Goal: Information Seeking & Learning: Check status

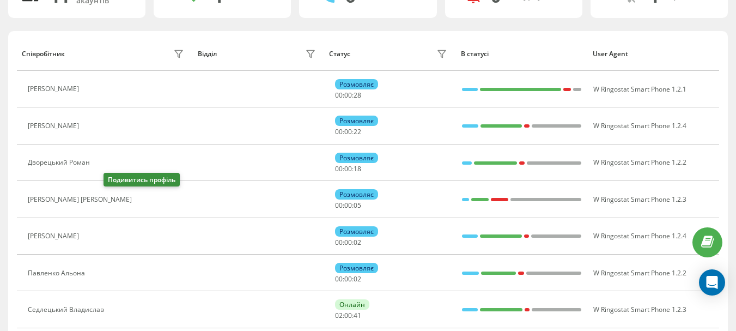
click at [137, 198] on button at bounding box center [143, 200] width 13 height 15
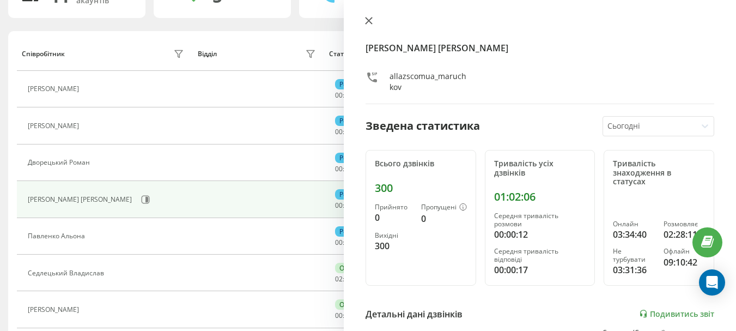
click at [366, 20] on icon at bounding box center [369, 21] width 8 height 8
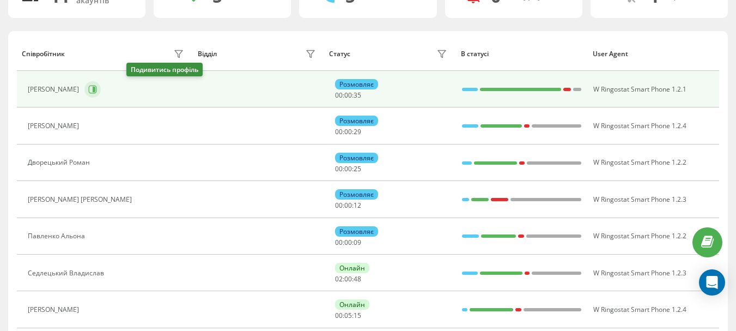
click at [97, 90] on icon at bounding box center [92, 89] width 9 height 9
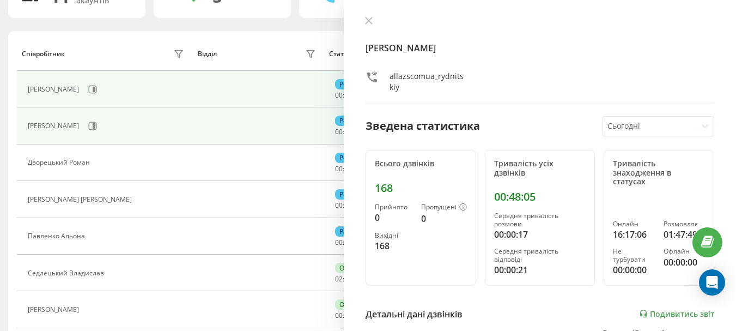
click at [366, 20] on icon at bounding box center [369, 21] width 8 height 8
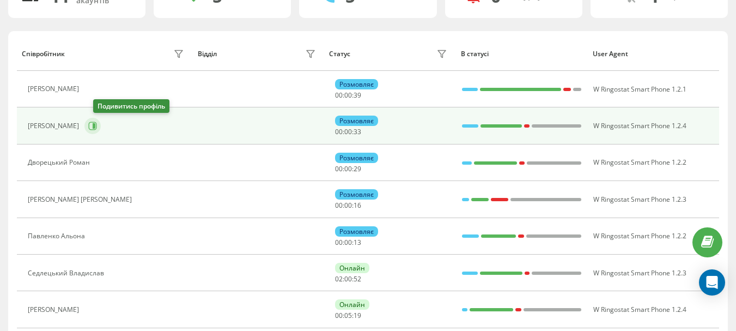
click at [95, 126] on icon at bounding box center [94, 125] width 3 height 5
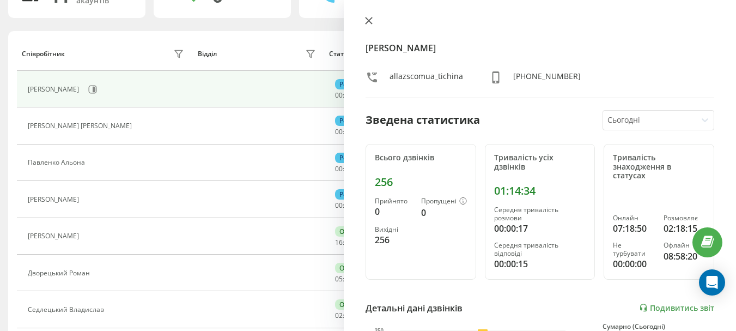
click at [367, 19] on icon at bounding box center [369, 20] width 7 height 7
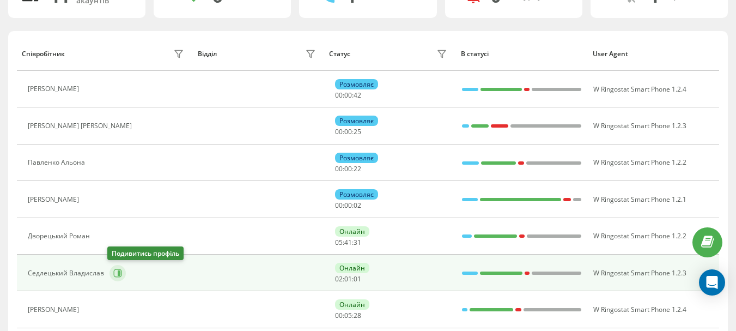
click at [114, 275] on icon at bounding box center [117, 273] width 9 height 9
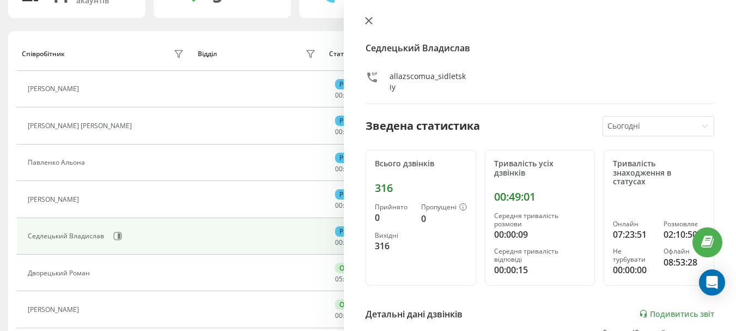
click at [368, 22] on icon at bounding box center [369, 20] width 7 height 7
